Goal: Information Seeking & Learning: Check status

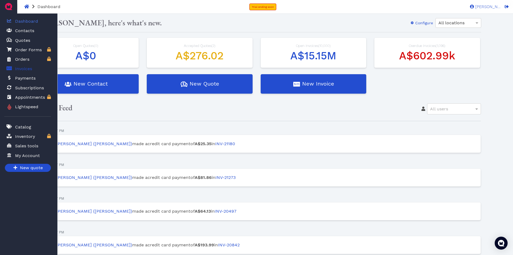
click at [19, 68] on span "Invoices" at bounding box center [23, 68] width 17 height 6
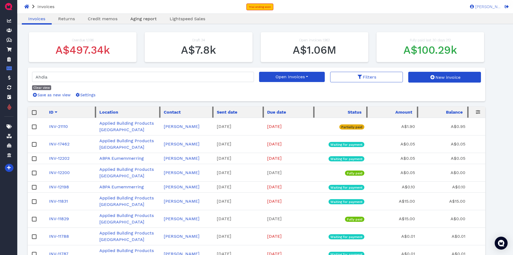
click at [141, 19] on span "Aging report" at bounding box center [143, 18] width 26 height 5
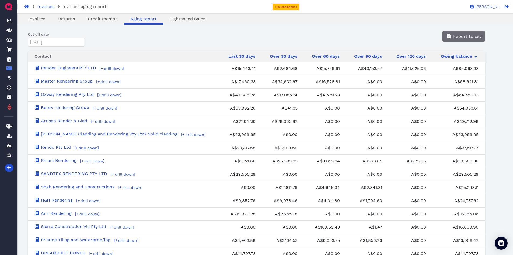
click at [316, 35] on div "Cut off date [DATE] Press the down arrow key to interact with the calendar and …" at bounding box center [257, 39] width 466 height 16
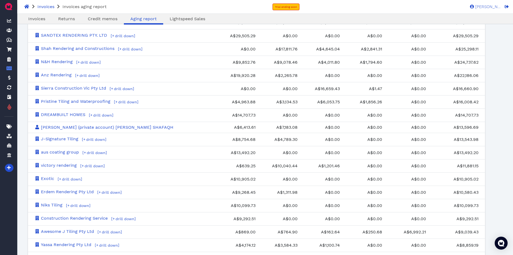
drag, startPoint x: 252, startPoint y: 235, endPoint x: 273, endPoint y: 233, distance: 21.1
click at [262, 235] on td "A$764.90" at bounding box center [283, 231] width 42 height 13
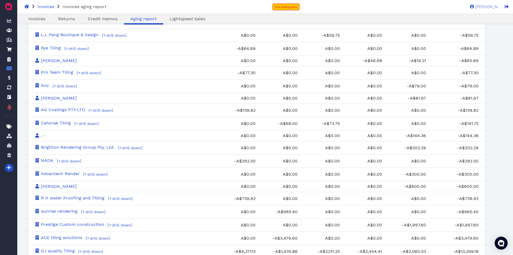
scroll to position [3615, 0]
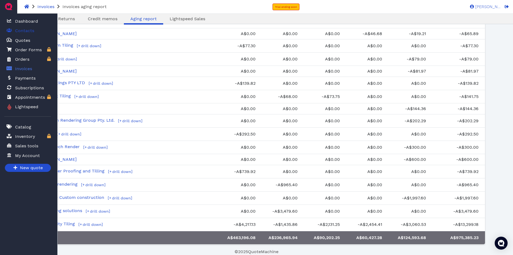
click at [20, 31] on span "Contacts" at bounding box center [24, 30] width 19 height 6
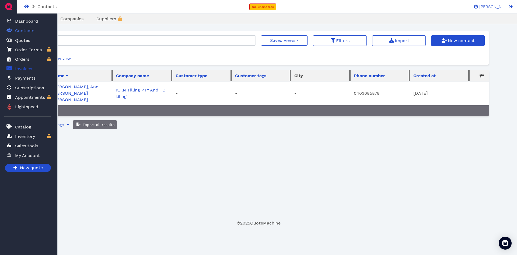
click at [16, 70] on span "Invoices" at bounding box center [23, 68] width 17 height 6
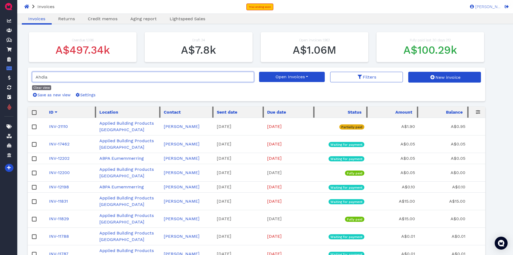
drag, startPoint x: 67, startPoint y: 78, endPoint x: 29, endPoint y: 75, distance: 38.6
click at [29, 75] on div "Ahdia Clear view Save as new view Settings Open Invoices My Views Open Invoices…" at bounding box center [257, 84] width 458 height 34
paste input "Sayed"
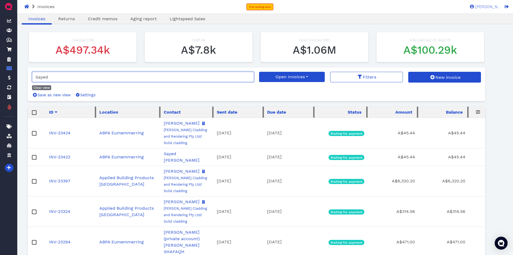
drag, startPoint x: 61, startPoint y: 78, endPoint x: 32, endPoint y: 74, distance: 29.3
click at [32, 74] on input "Sayed" at bounding box center [143, 77] width 222 height 10
paste input "Zaigham"
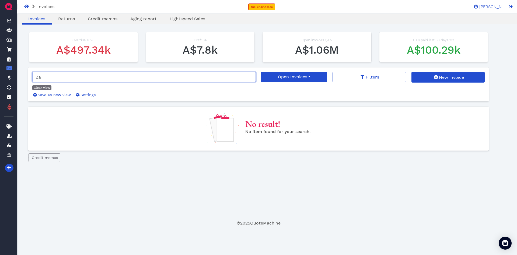
type input "Z"
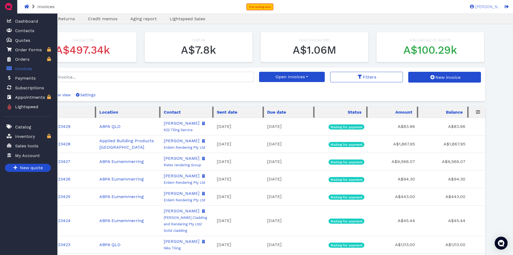
click at [29, 66] on span "Invoices" at bounding box center [23, 68] width 17 height 6
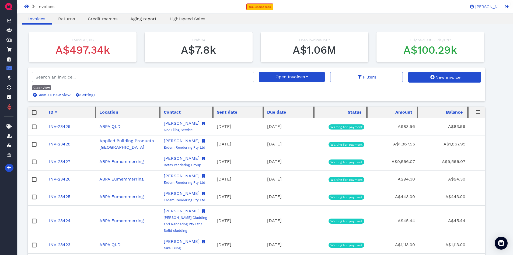
click at [141, 18] on span "Aging report" at bounding box center [143, 18] width 26 height 5
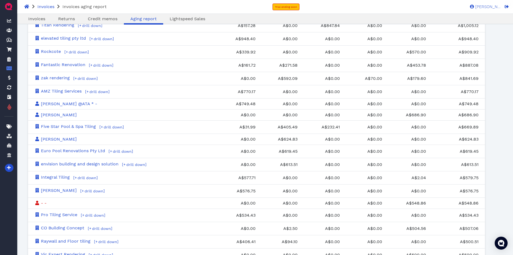
scroll to position [1428, 0]
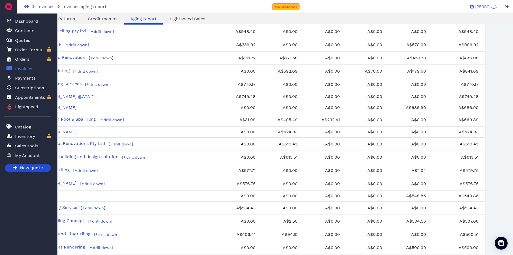
click at [19, 68] on span "Invoices" at bounding box center [23, 68] width 17 height 6
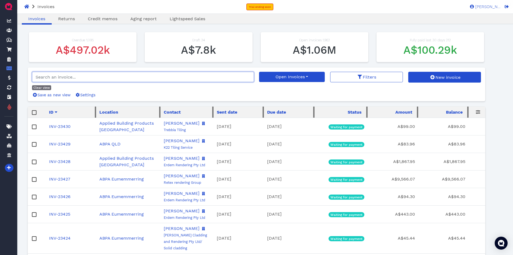
click at [80, 78] on input "search" at bounding box center [143, 77] width 222 height 10
paste input "0406012005"
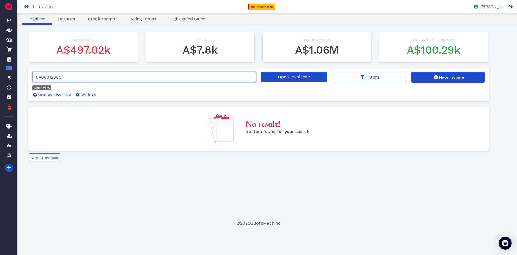
click at [80, 77] on input "0406012005" at bounding box center [144, 77] width 224 height 10
type input "0"
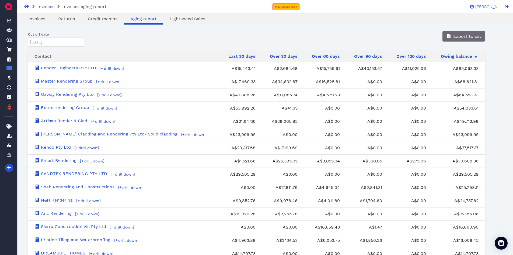
click at [381, 33] on div "Cut off date [DATE] Press the down arrow key to interact with the calendar and …" at bounding box center [257, 39] width 466 height 16
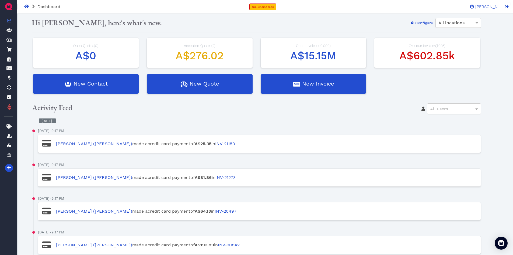
click at [453, 24] on span "All locations" at bounding box center [452, 22] width 26 height 5
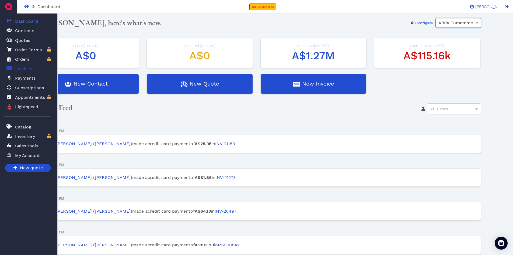
click at [19, 68] on span "Invoices" at bounding box center [23, 68] width 17 height 6
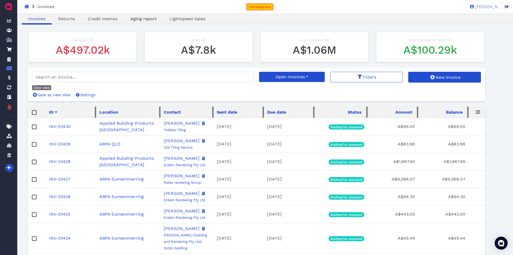
click at [141, 19] on span "Aging report" at bounding box center [143, 18] width 26 height 5
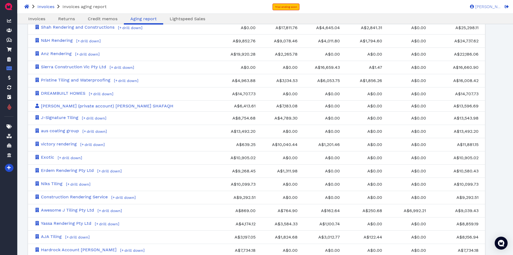
scroll to position [111, 0]
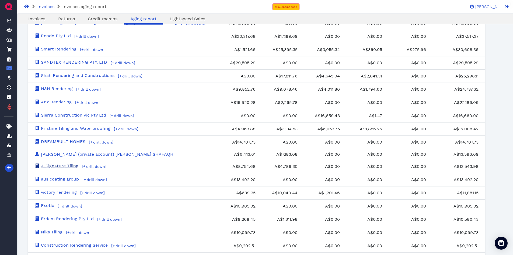
click at [65, 164] on link "J-Signature Tiling" at bounding box center [56, 165] width 44 height 5
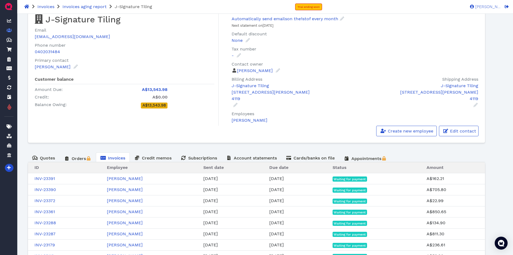
scroll to position [27, 0]
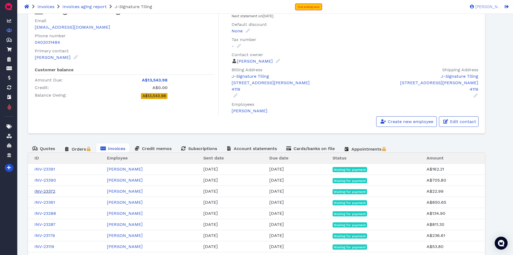
click at [52, 191] on link "INV-23372" at bounding box center [44, 190] width 21 height 5
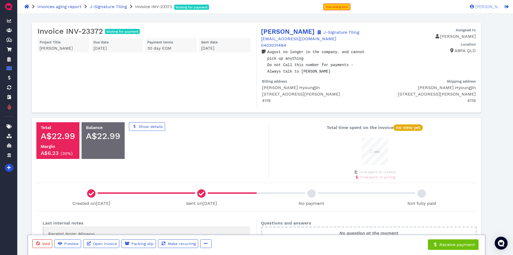
scroll to position [27, 27]
click at [204, 244] on icon "button" at bounding box center [206, 243] width 4 height 4
click at [215, 215] on span "Edit" at bounding box center [216, 214] width 8 height 5
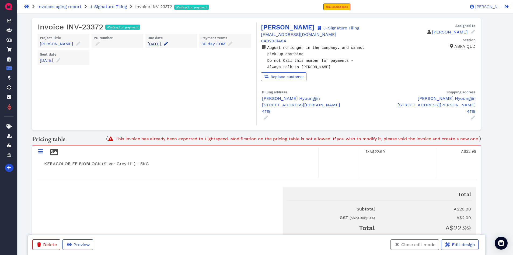
click at [168, 44] on icon at bounding box center [166, 43] width 4 height 4
click at [186, 58] on input "[DATE]" at bounding box center [177, 60] width 53 height 9
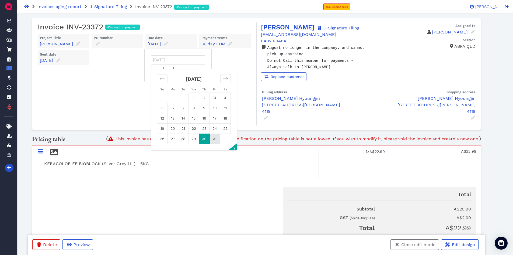
click at [213, 139] on td "31" at bounding box center [215, 139] width 11 height 10
type input "[DATE]"
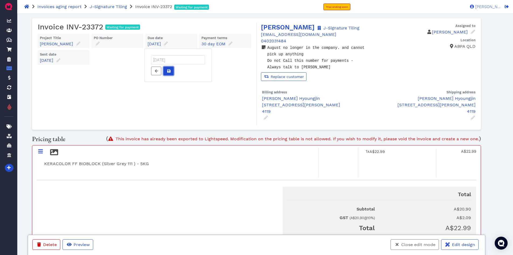
click at [168, 69] on icon at bounding box center [168, 71] width 3 height 4
click at [414, 244] on span "Close edit mode" at bounding box center [418, 244] width 35 height 5
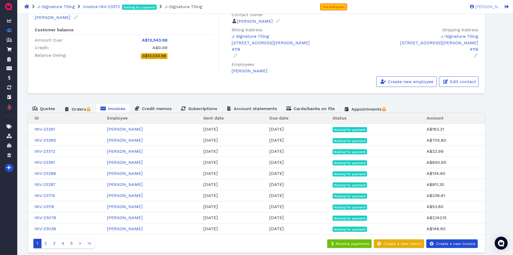
scroll to position [75, 0]
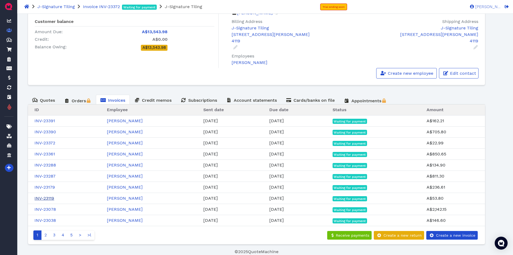
click at [48, 198] on link "INV-23119" at bounding box center [44, 197] width 20 height 5
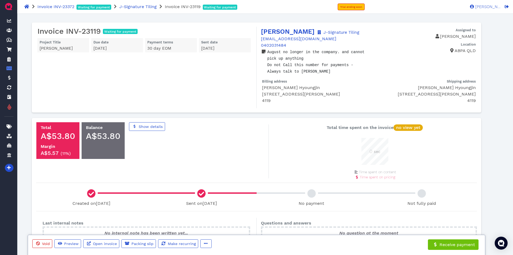
scroll to position [27, 27]
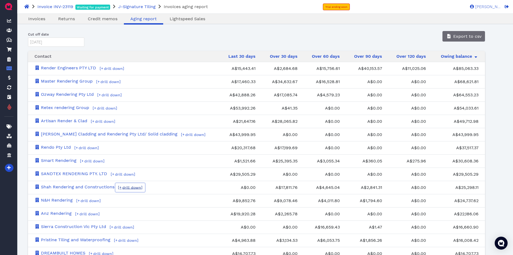
click at [135, 186] on span "drill down" at bounding box center [132, 187] width 20 height 4
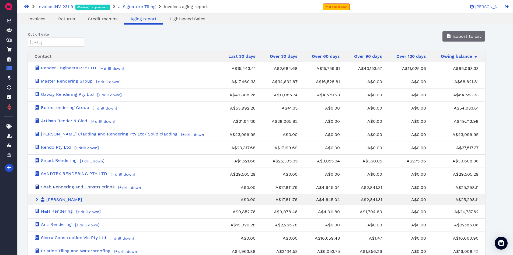
click at [93, 187] on link "Shah Rendering and Constructions" at bounding box center [74, 186] width 80 height 5
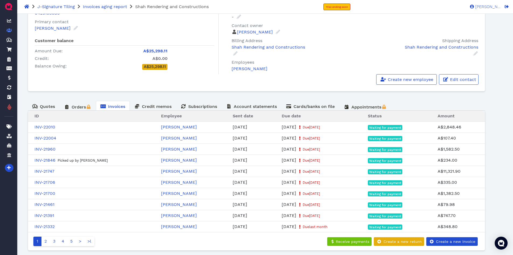
scroll to position [62, 0]
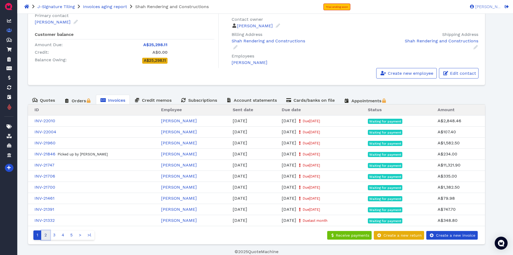
click at [48, 233] on link "2" at bounding box center [45, 234] width 9 height 9
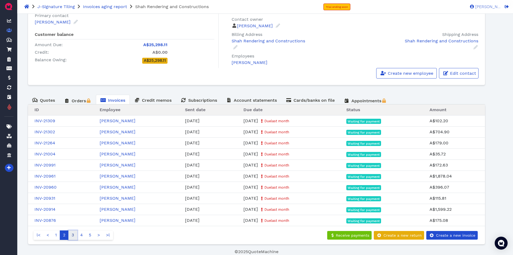
click at [74, 235] on link "3" at bounding box center [72, 234] width 9 height 9
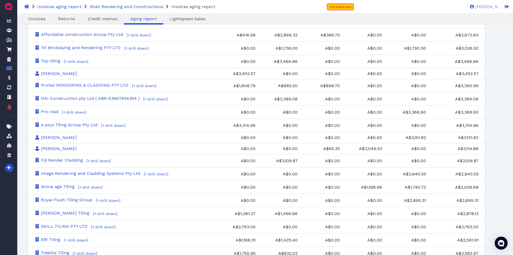
scroll to position [1050, 0]
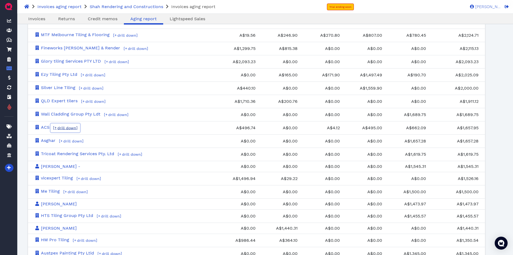
click at [67, 128] on span "drill down" at bounding box center [67, 128] width 20 height 4
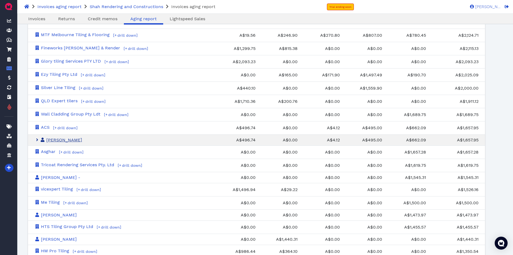
click at [63, 139] on link "Hanif qasimi" at bounding box center [58, 139] width 48 height 5
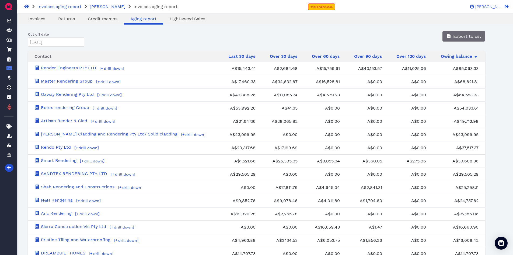
scroll to position [451, 0]
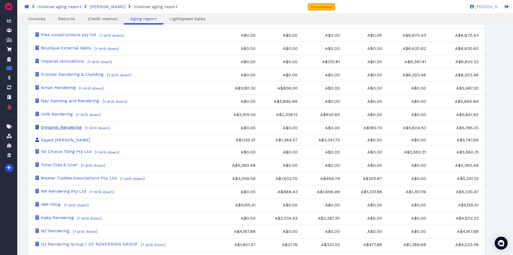
click at [79, 126] on link "Dynamic Rendering" at bounding box center [57, 126] width 47 height 5
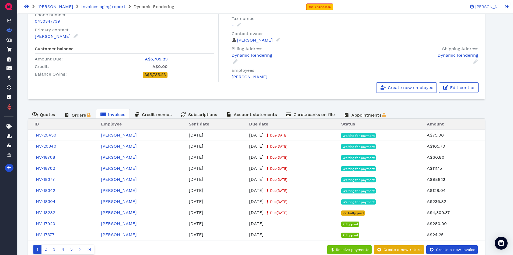
scroll to position [62, 0]
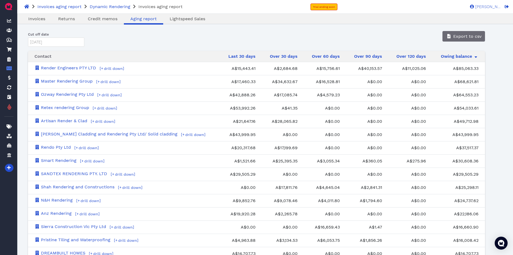
scroll to position [568, 0]
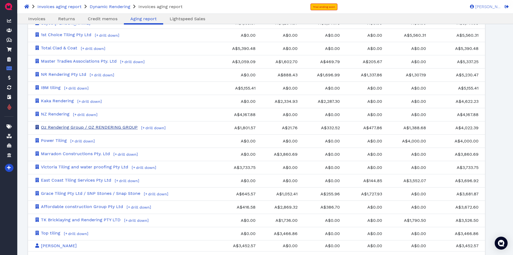
click at [134, 126] on link "Oz Rendering Group / OZ RENDERING GROUP" at bounding box center [85, 126] width 103 height 5
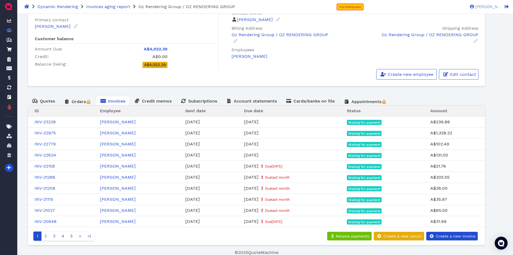
scroll to position [69, 0]
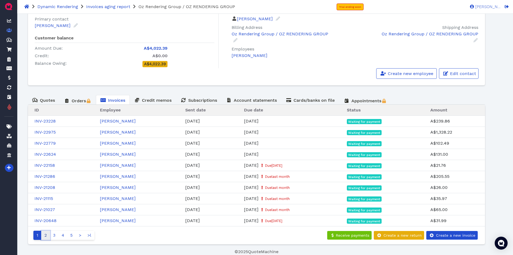
click at [46, 234] on link "2" at bounding box center [45, 234] width 9 height 9
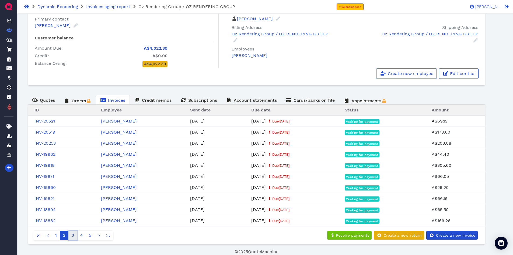
click at [72, 236] on link "3" at bounding box center [72, 234] width 9 height 9
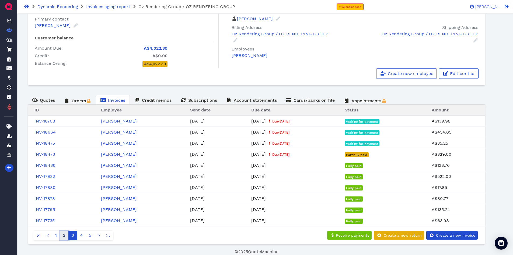
click at [66, 234] on link "2" at bounding box center [64, 234] width 9 height 9
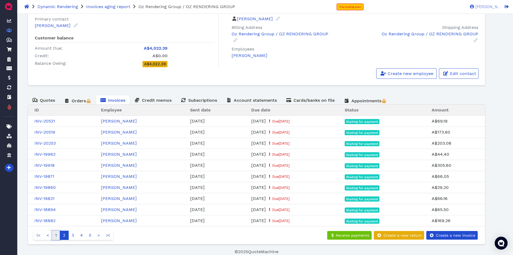
click at [58, 234] on link "1" at bounding box center [56, 234] width 8 height 9
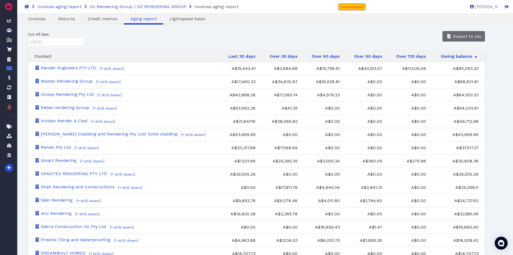
scroll to position [568, 0]
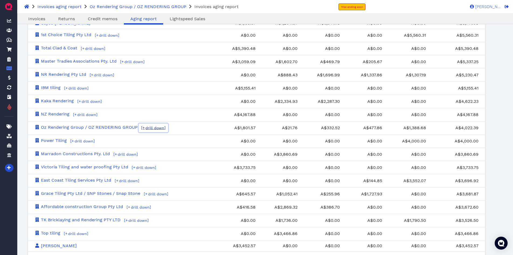
click at [156, 128] on span "drill down" at bounding box center [155, 128] width 20 height 4
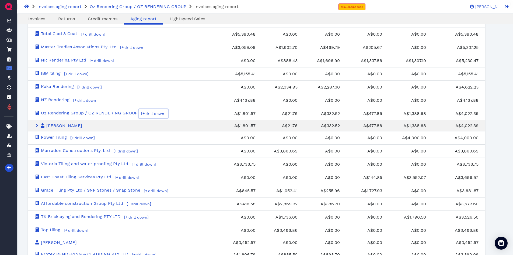
scroll to position [595, 0]
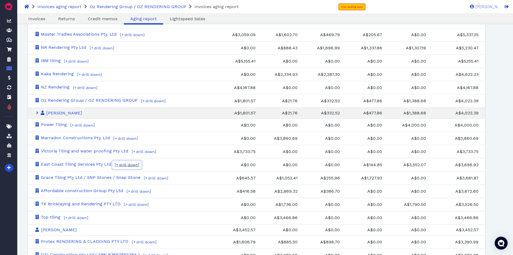
click at [129, 165] on span "drill down" at bounding box center [128, 164] width 20 height 4
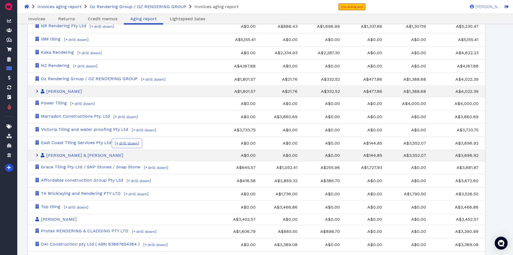
scroll to position [649, 0]
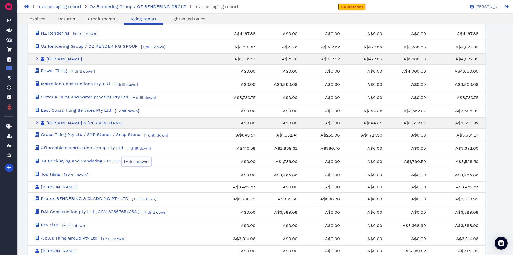
click at [140, 162] on span "drill down" at bounding box center [138, 161] width 20 height 4
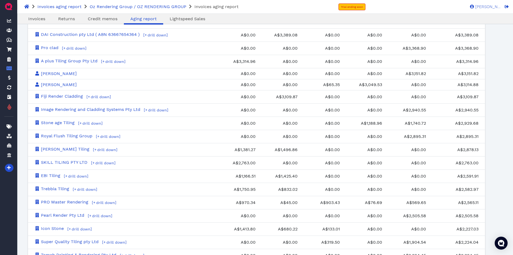
scroll to position [838, 0]
click at [108, 201] on span "drill down" at bounding box center [105, 202] width 20 height 4
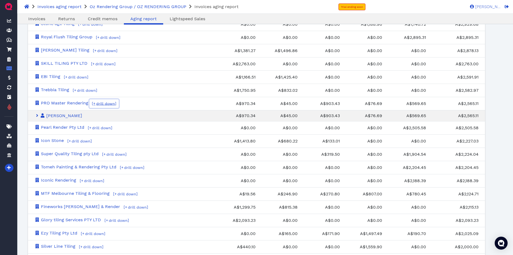
scroll to position [945, 0]
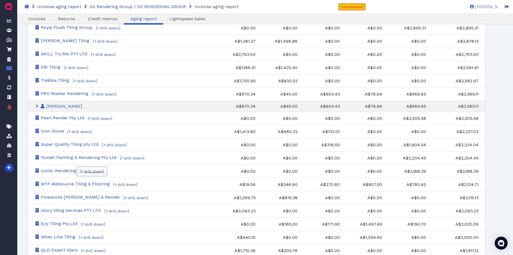
click at [99, 171] on span "drill down" at bounding box center [93, 171] width 20 height 4
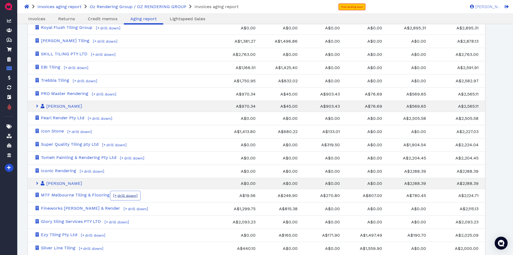
click at [132, 195] on span "drill down" at bounding box center [127, 195] width 20 height 4
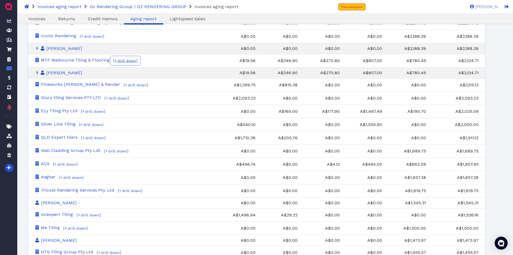
scroll to position [1107, 0]
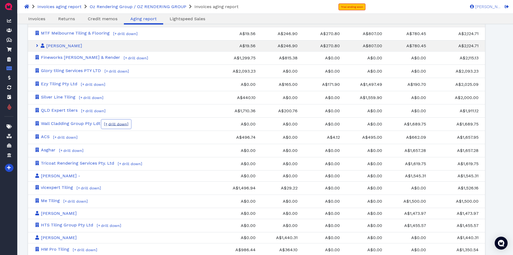
click at [116, 123] on span "drill down" at bounding box center [118, 124] width 20 height 4
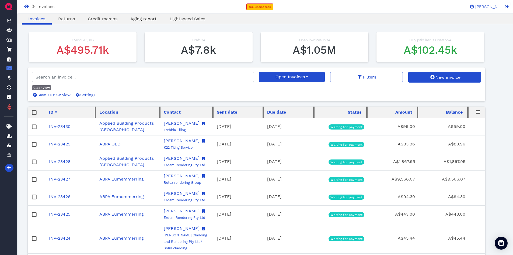
click at [136, 18] on span "Aging report" at bounding box center [143, 18] width 26 height 5
